Goal: Task Accomplishment & Management: Manage account settings

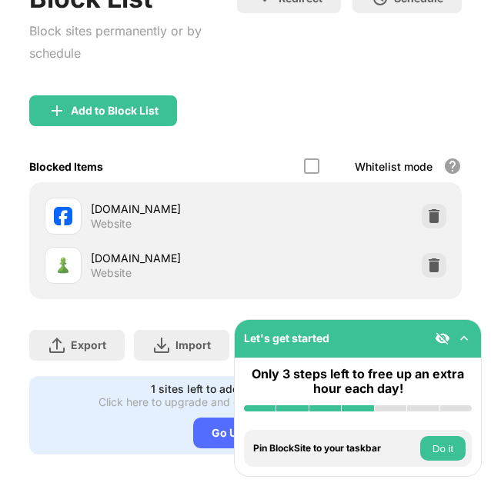
scroll to position [120, 0]
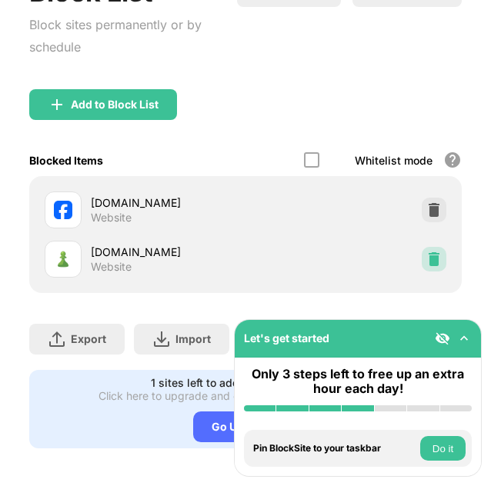
click at [426, 256] on img at bounding box center [433, 258] width 15 height 15
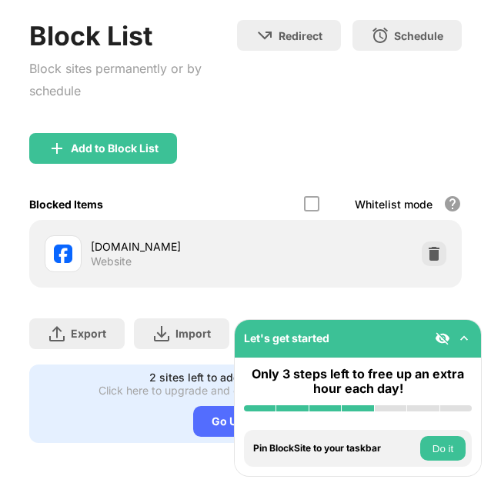
scroll to position [86, 0]
